Goal: Obtain resource: Obtain resource

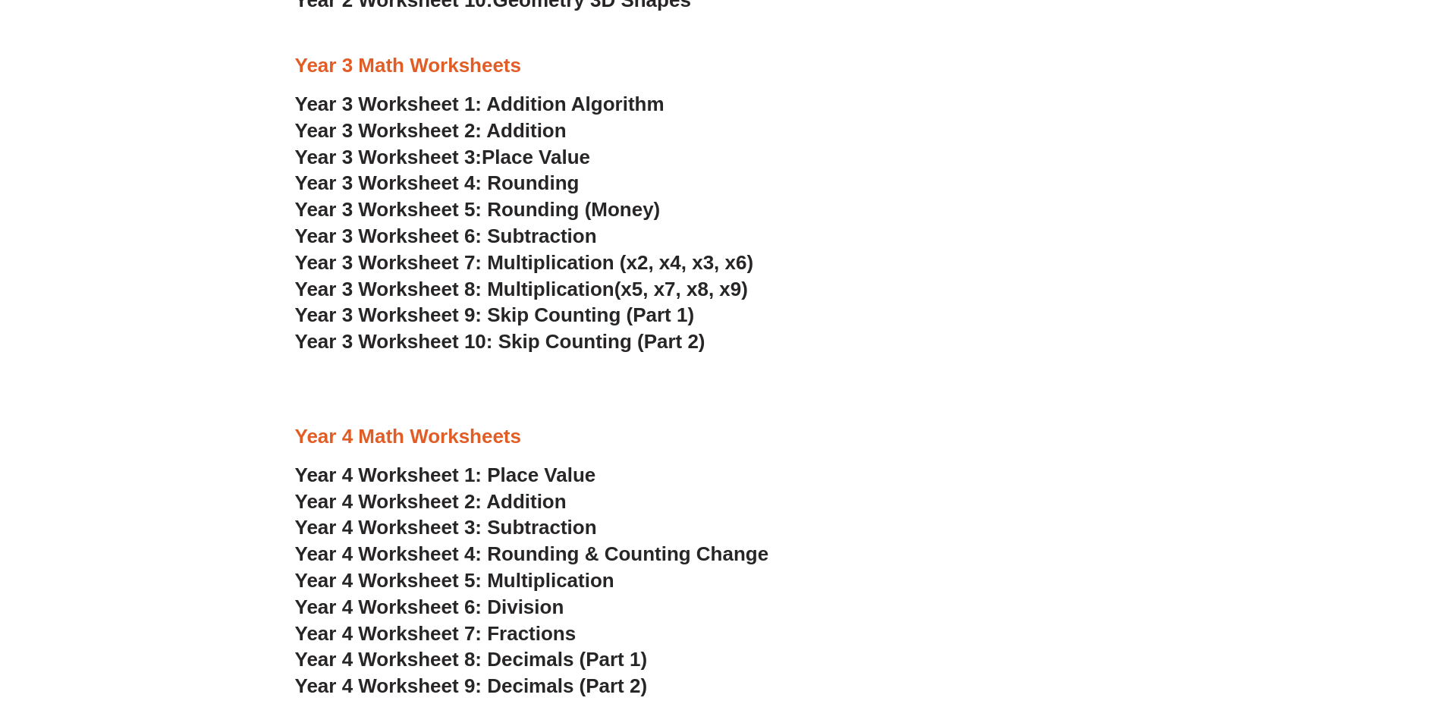
scroll to position [2049, 0]
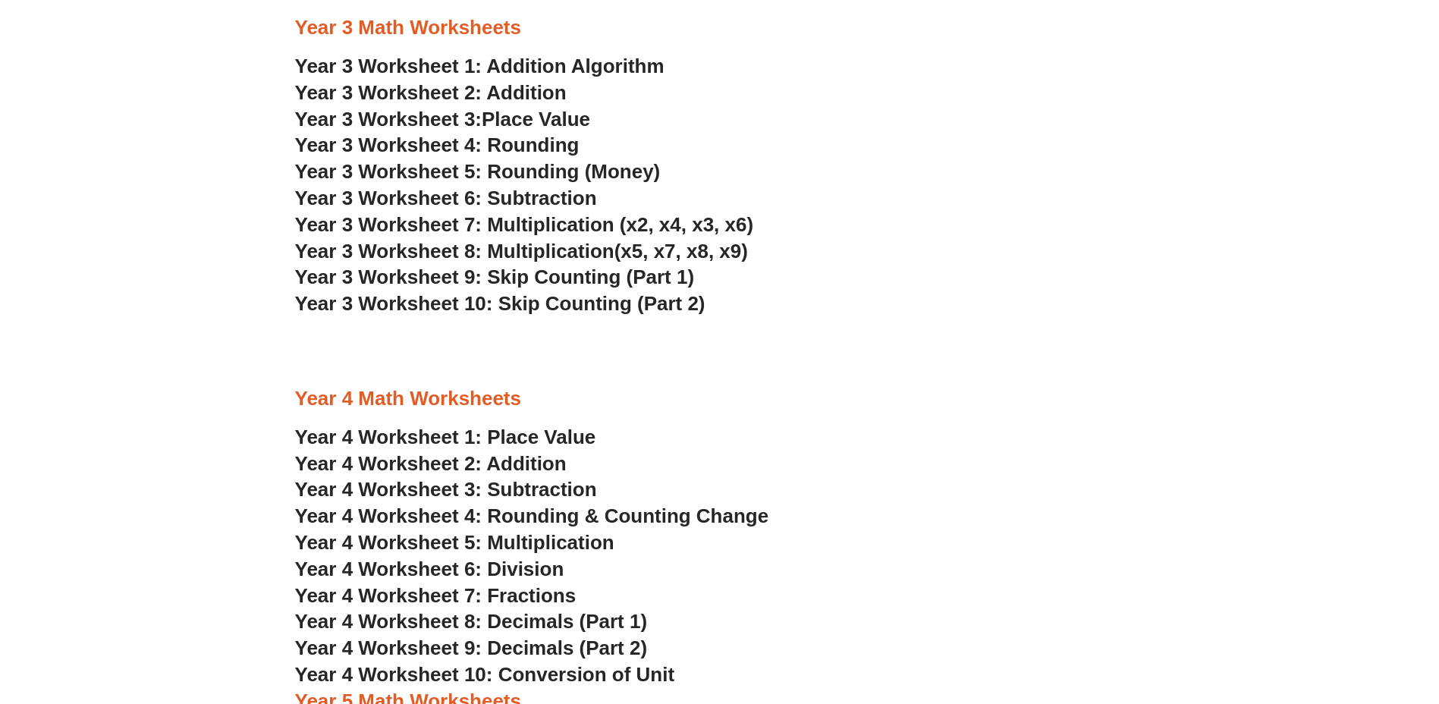
click at [366, 567] on span "Year 4 Worksheet 6: Division" at bounding box center [429, 569] width 269 height 23
click at [399, 541] on span "Year 4 Worksheet 5: Multiplication" at bounding box center [454, 542] width 319 height 23
click at [412, 597] on span "Year 4 Worksheet 7: Fractions" at bounding box center [435, 595] width 281 height 23
click at [388, 617] on span "Year 4 Worksheet 8: Decimals (Part 1)" at bounding box center [471, 621] width 353 height 23
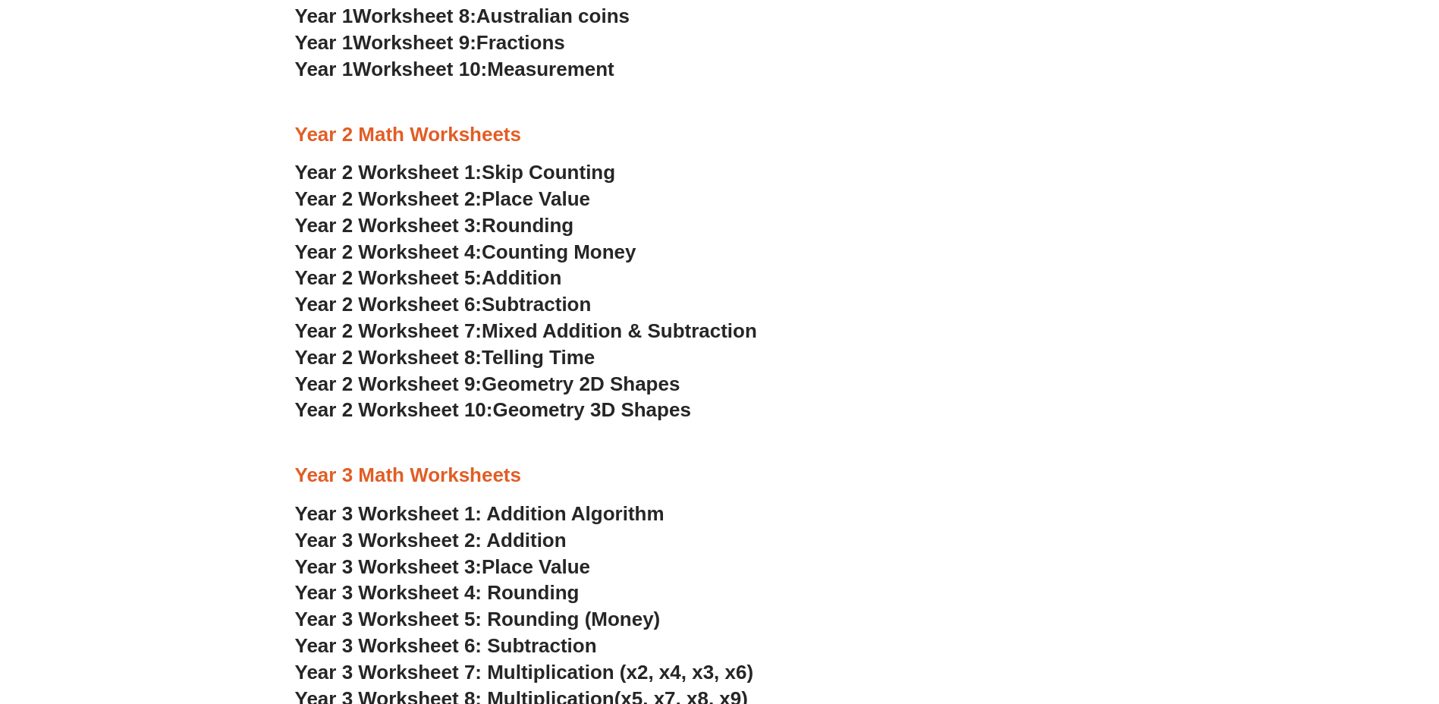
scroll to position [1593, 0]
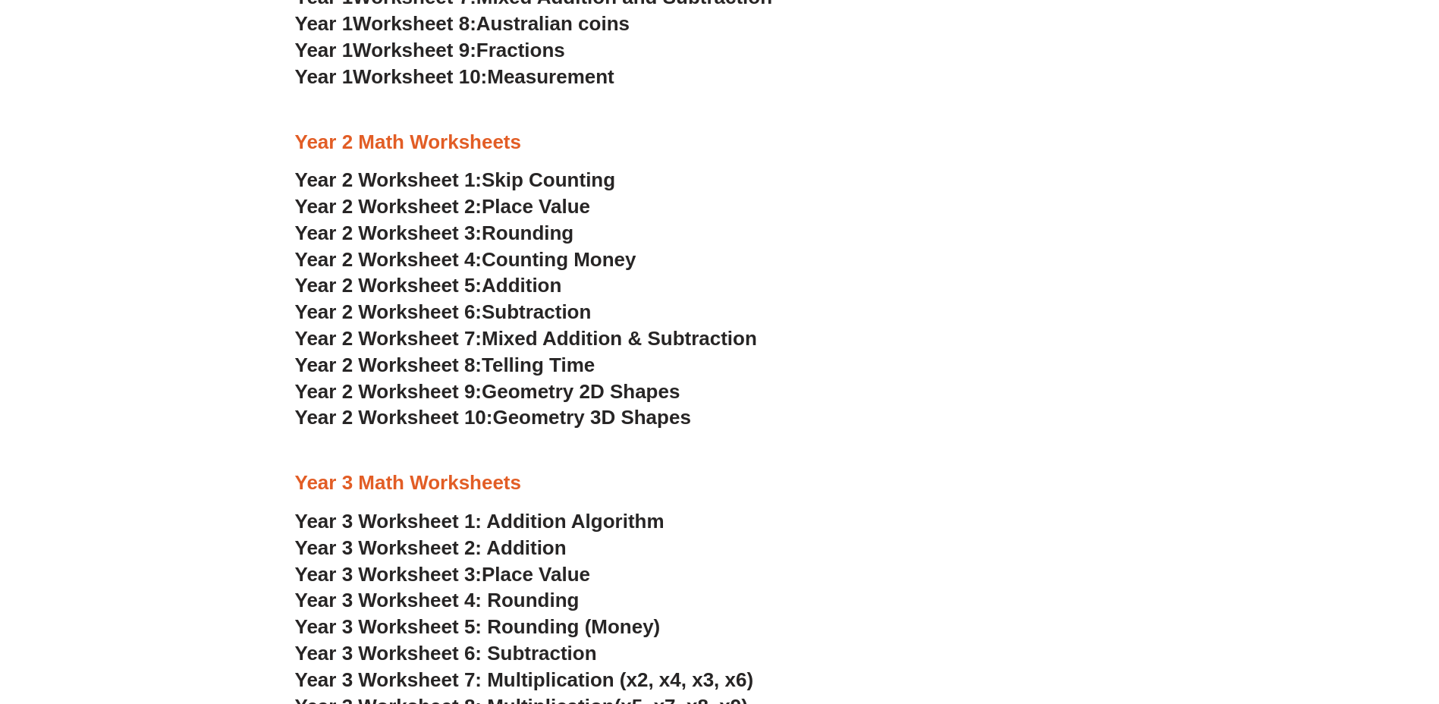
click at [401, 335] on span "Year 2 Worksheet 7:" at bounding box center [388, 338] width 187 height 23
click at [430, 364] on span "Year 2 Worksheet 8:" at bounding box center [388, 365] width 187 height 23
click at [502, 259] on span "Counting Money" at bounding box center [559, 259] width 155 height 23
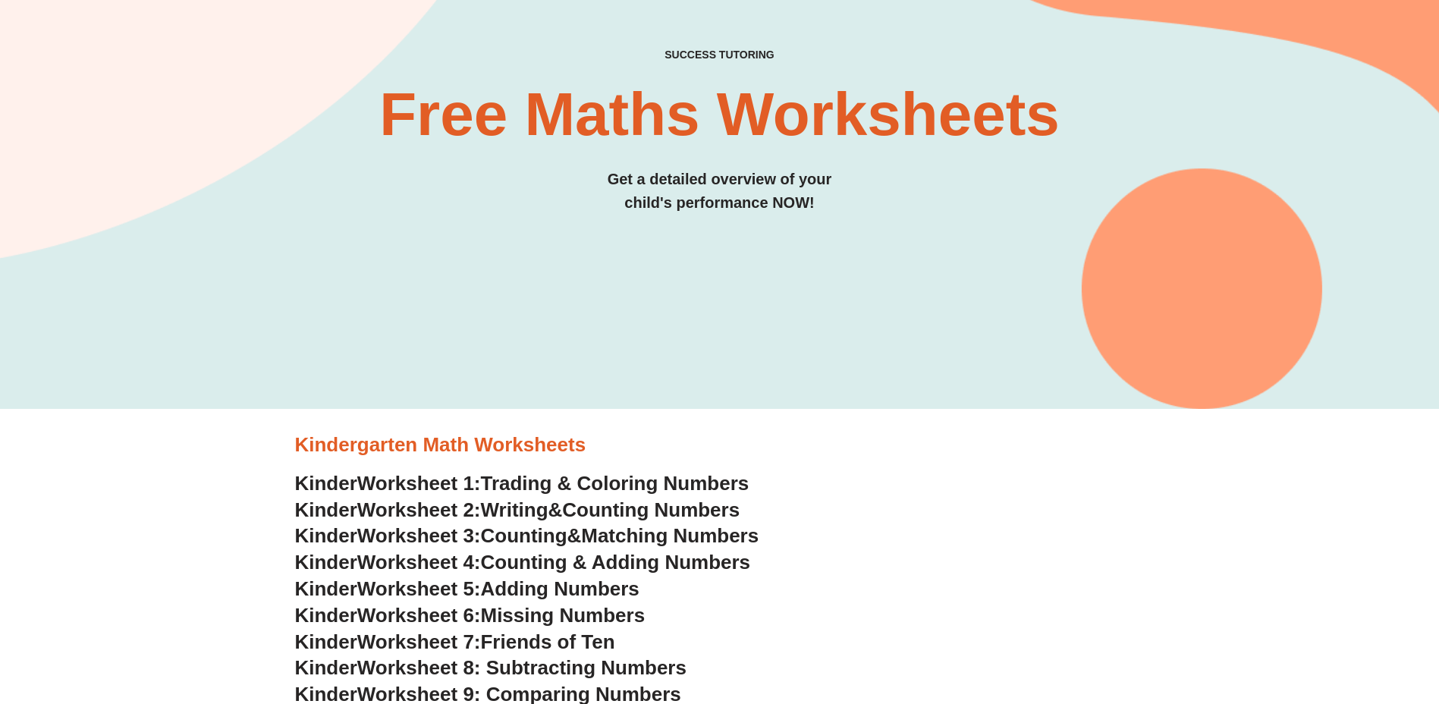
scroll to position [0, 0]
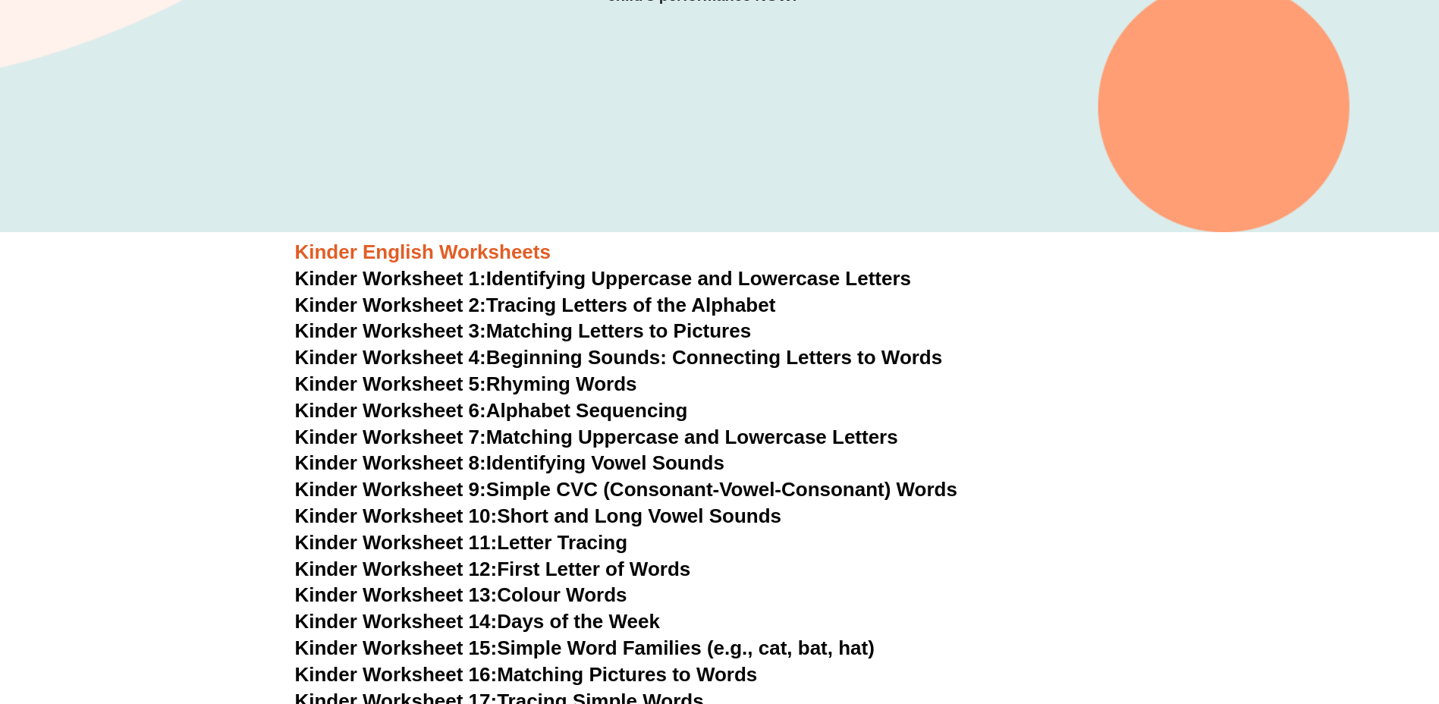
scroll to position [495, 0]
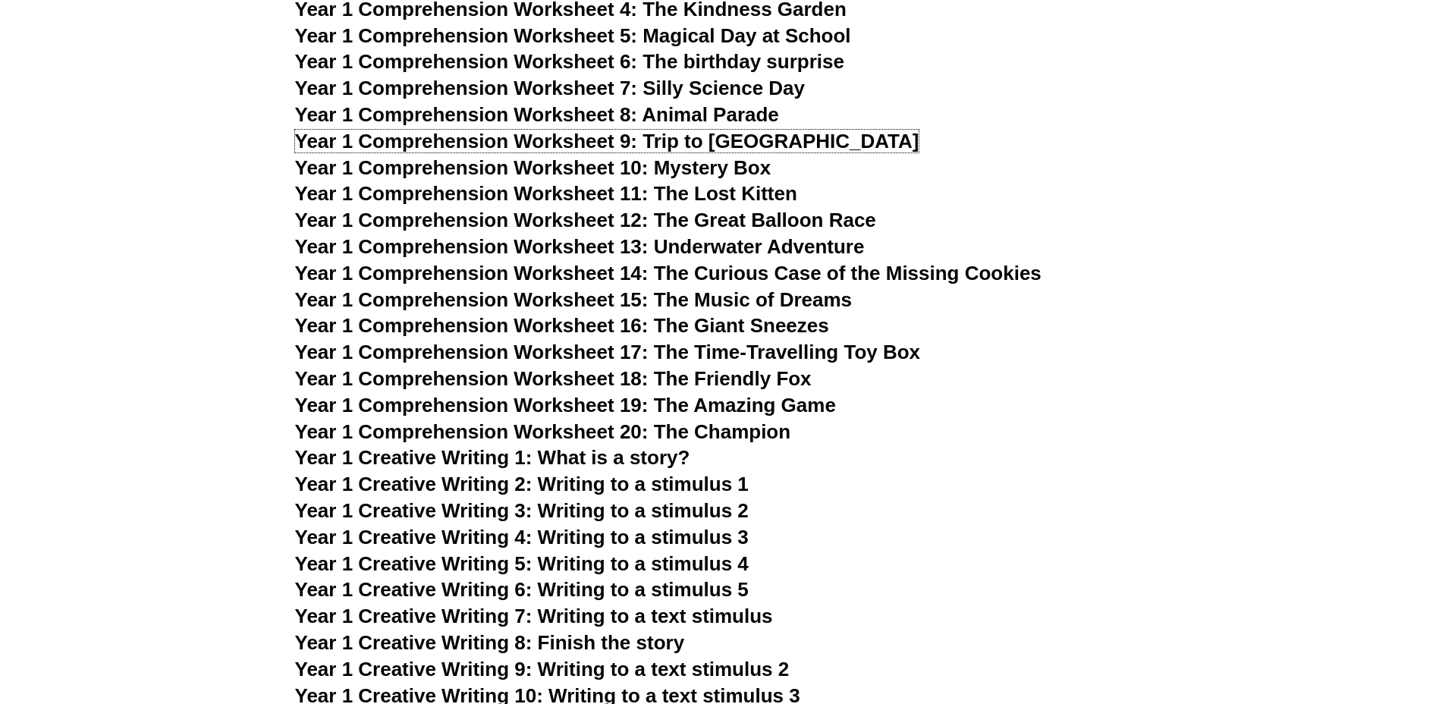
drag, startPoint x: 0, startPoint y: 0, endPoint x: 420, endPoint y: 277, distance: 503.4
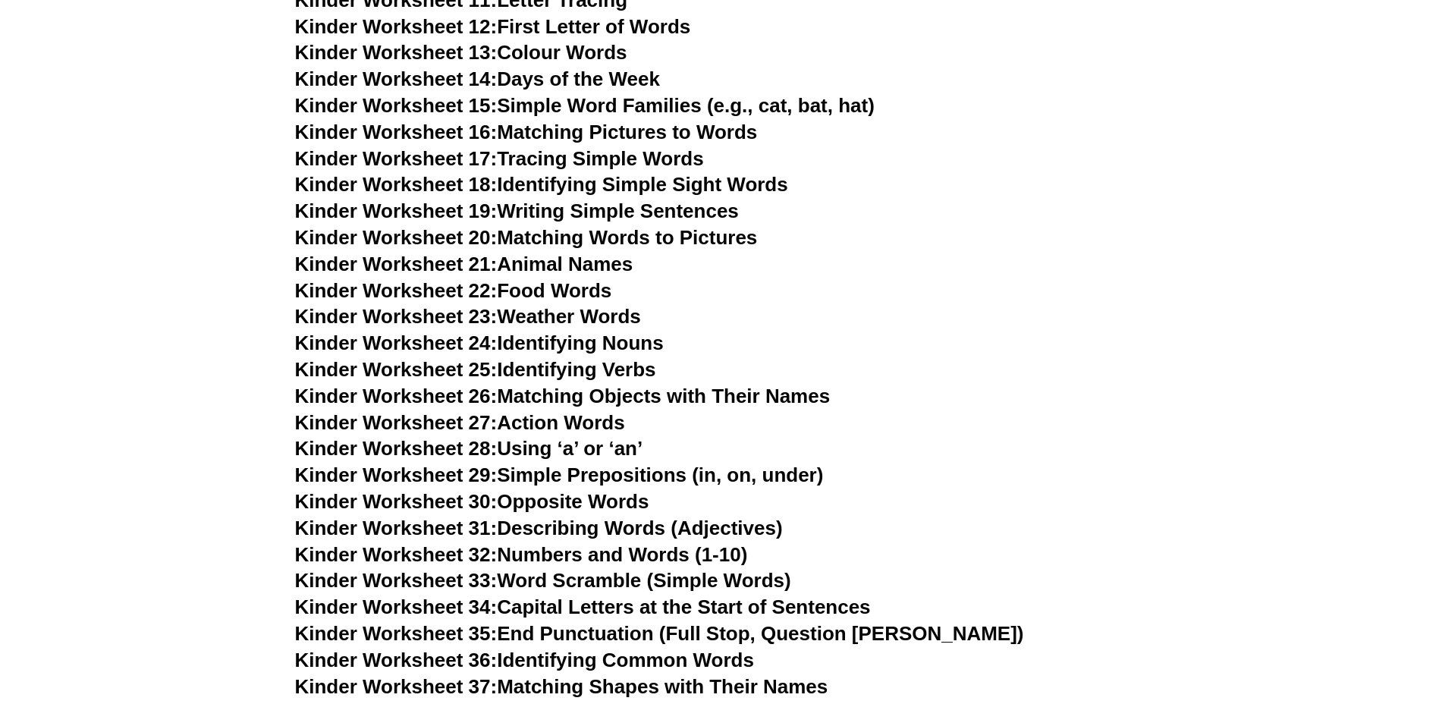
scroll to position [531, 0]
